Goal: Task Accomplishment & Management: Manage account settings

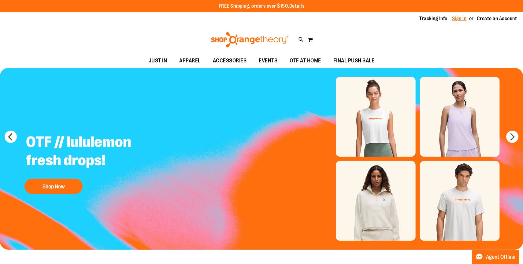
type input "**********"
click at [458, 19] on link "Sign In" at bounding box center [459, 18] width 15 height 7
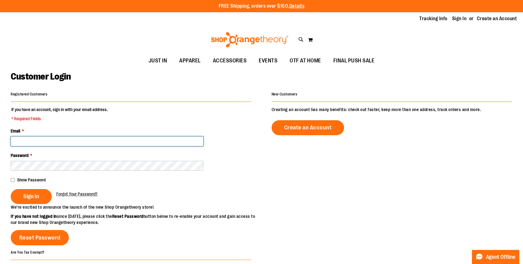
type input "**********"
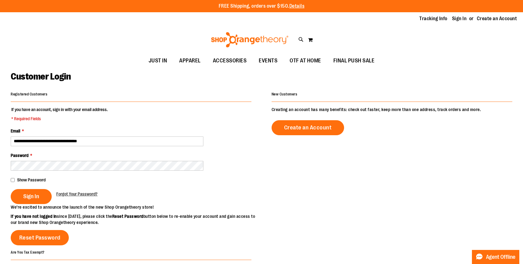
type input "**********"
